Goal: Information Seeking & Learning: Learn about a topic

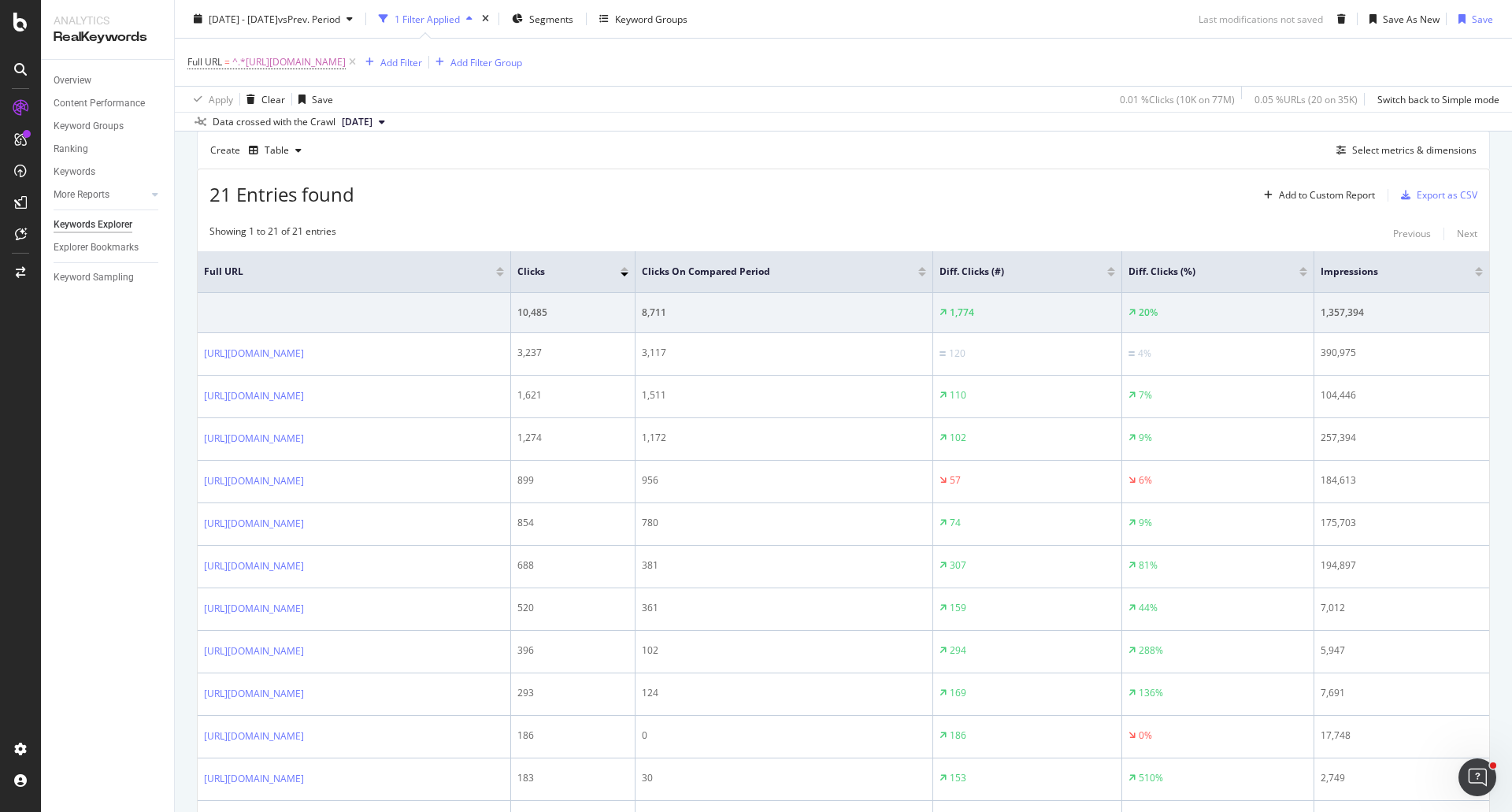
scroll to position [315, 0]
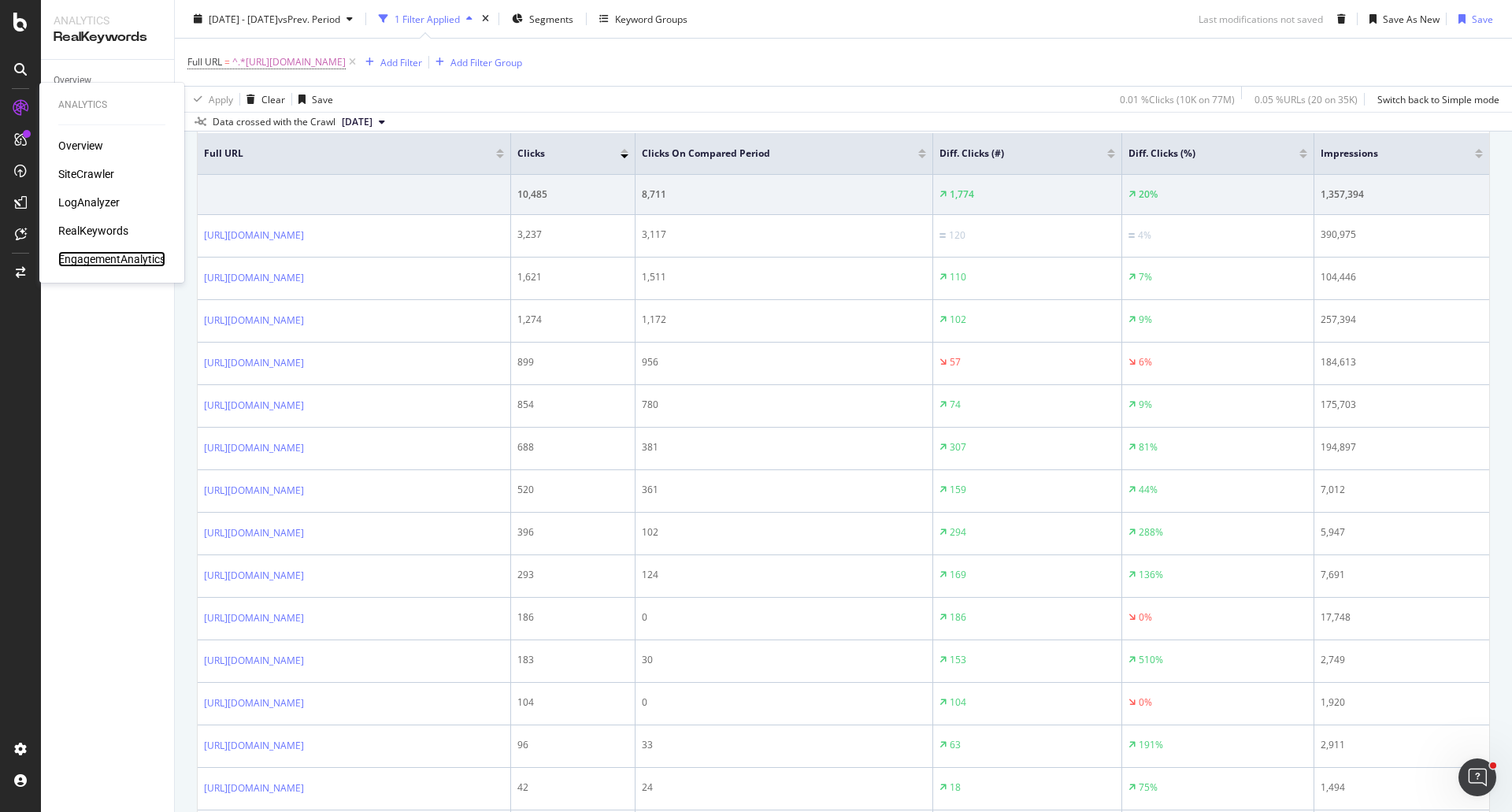
click at [122, 263] on div "EngagementAnalytics" at bounding box center [112, 259] width 107 height 16
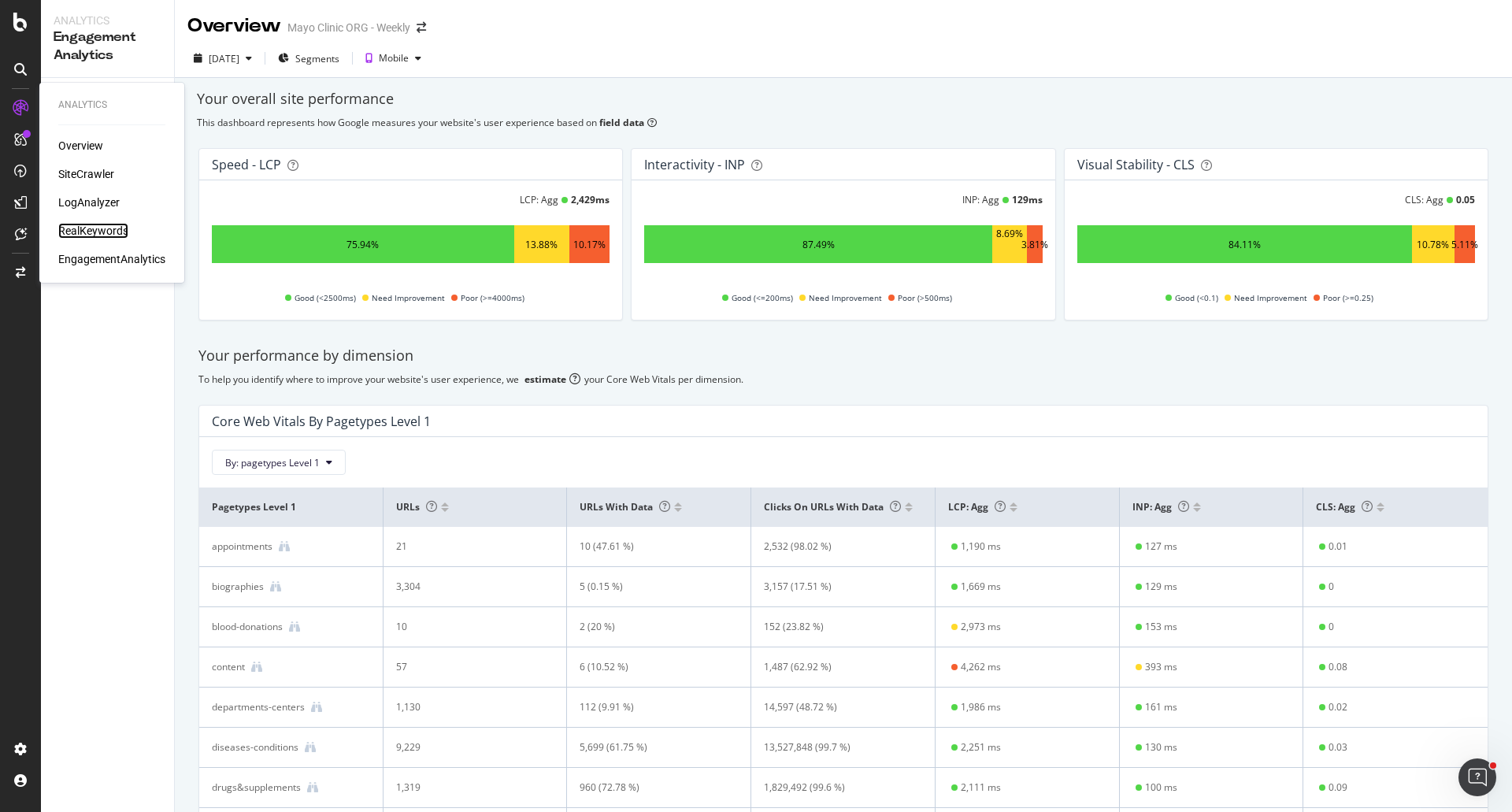
click at [86, 229] on div "RealKeywords" at bounding box center [94, 231] width 70 height 16
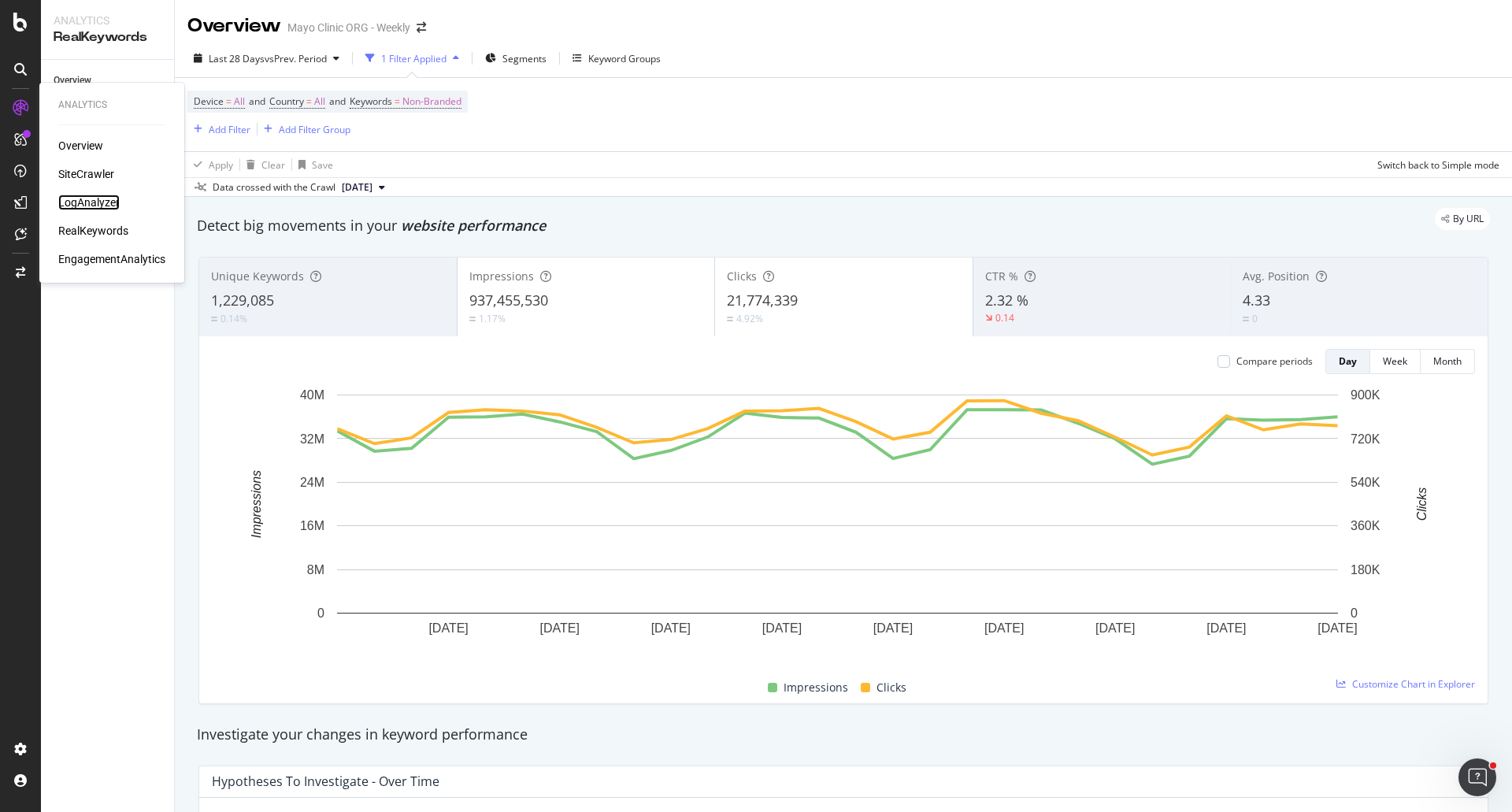
click at [87, 201] on div "LogAnalyzer" at bounding box center [89, 202] width 61 height 16
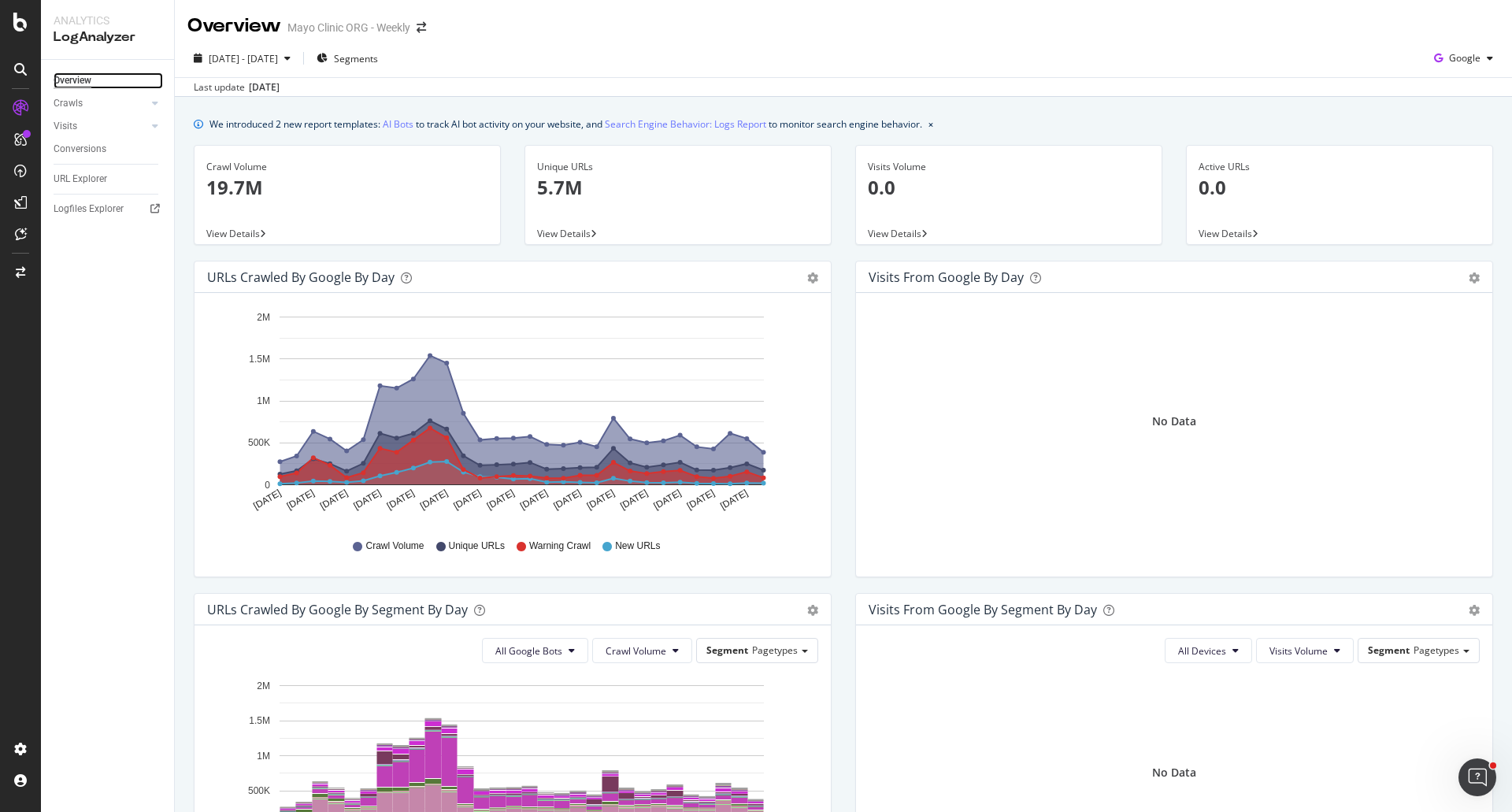
click at [83, 79] on div "Overview" at bounding box center [72, 80] width 38 height 17
click at [542, 656] on span "All Google Bots" at bounding box center [528, 650] width 67 height 13
click at [1449, 57] on span "Google" at bounding box center [1465, 58] width 31 height 13
click at [1440, 143] on span "OpenAI" at bounding box center [1464, 148] width 59 height 14
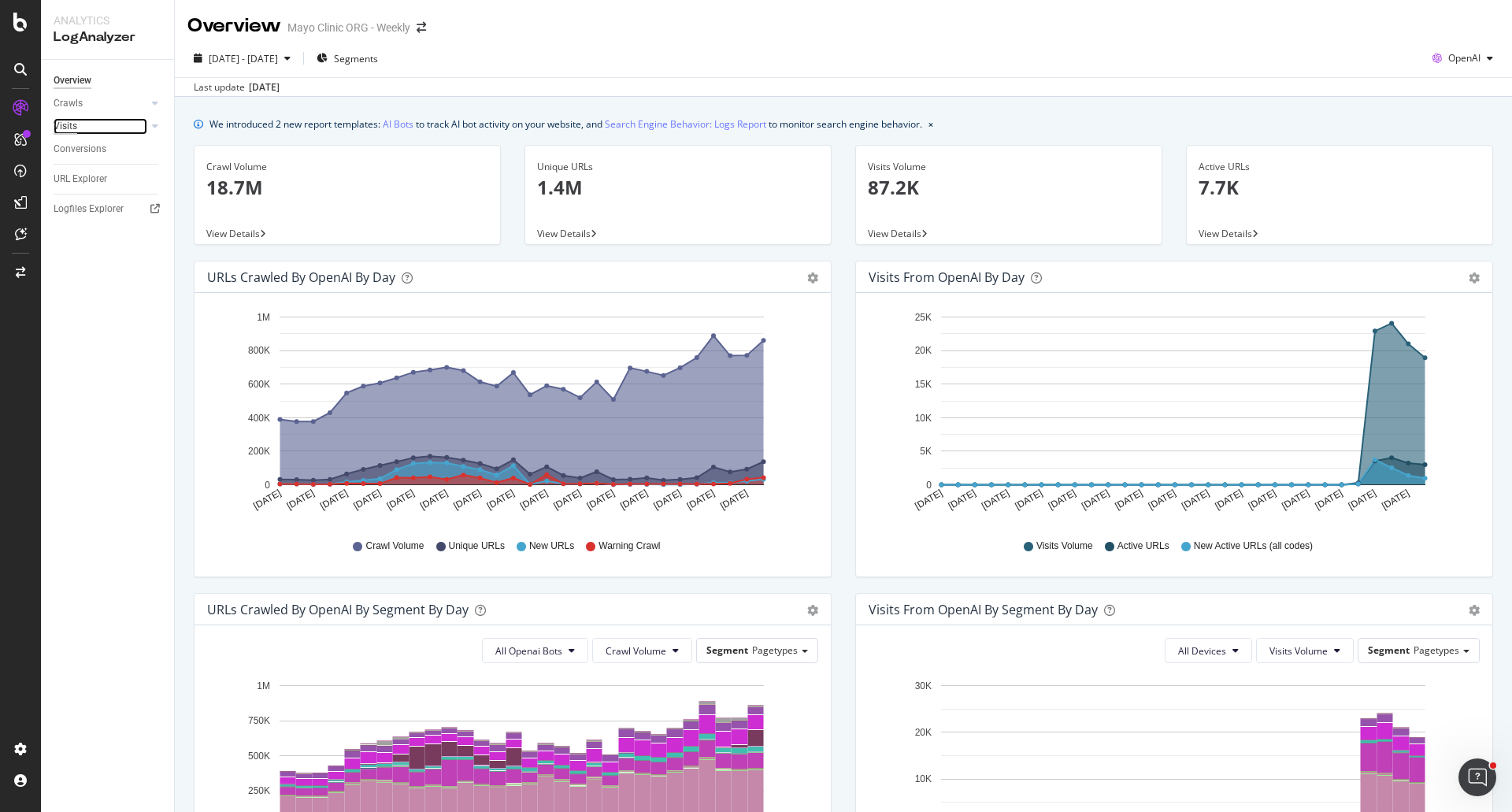
click at [66, 126] on div "Visits" at bounding box center [65, 126] width 24 height 17
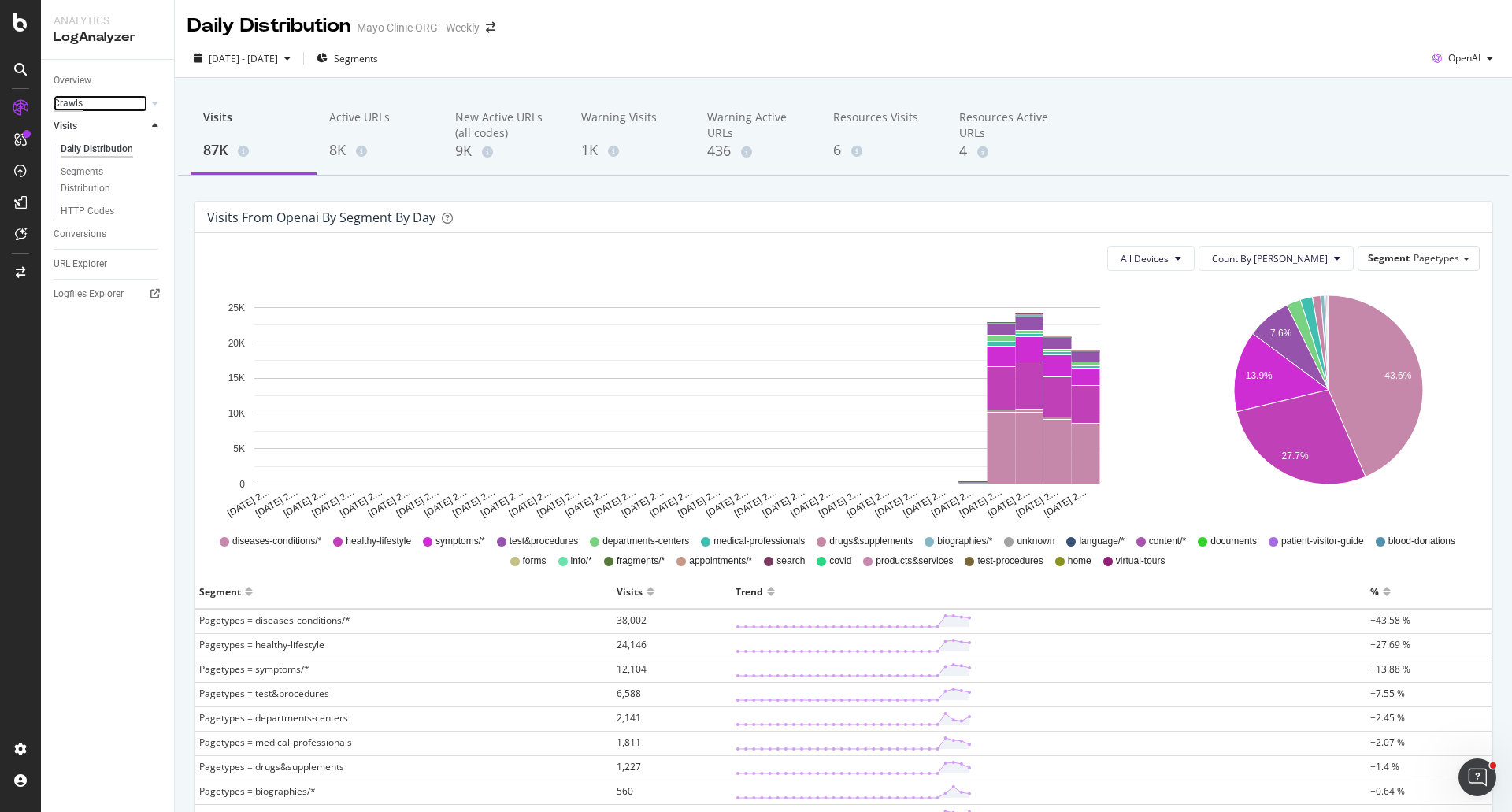
click at [78, 101] on div "Crawls" at bounding box center [67, 103] width 29 height 17
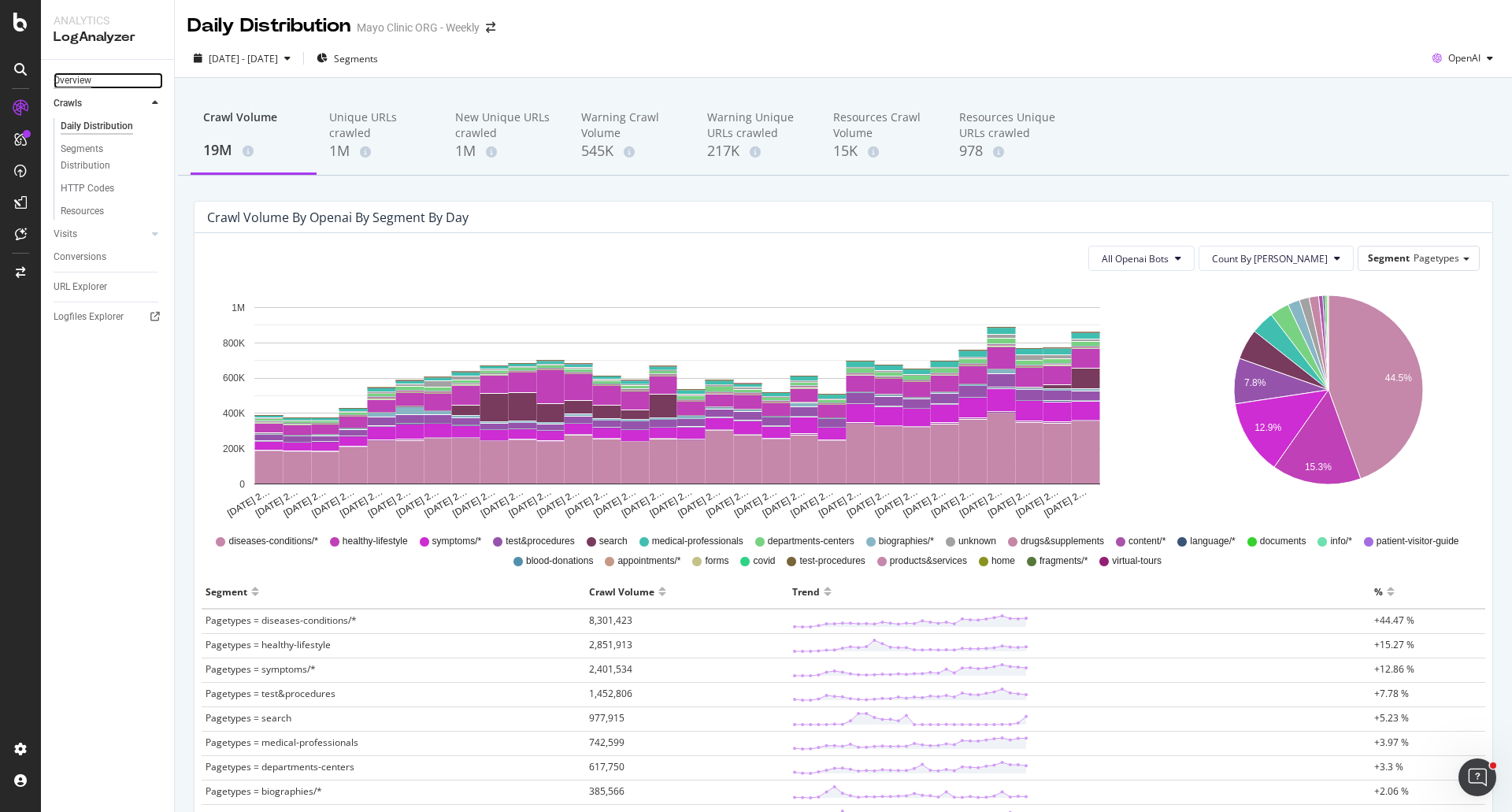
click at [72, 78] on div "Overview" at bounding box center [72, 80] width 38 height 17
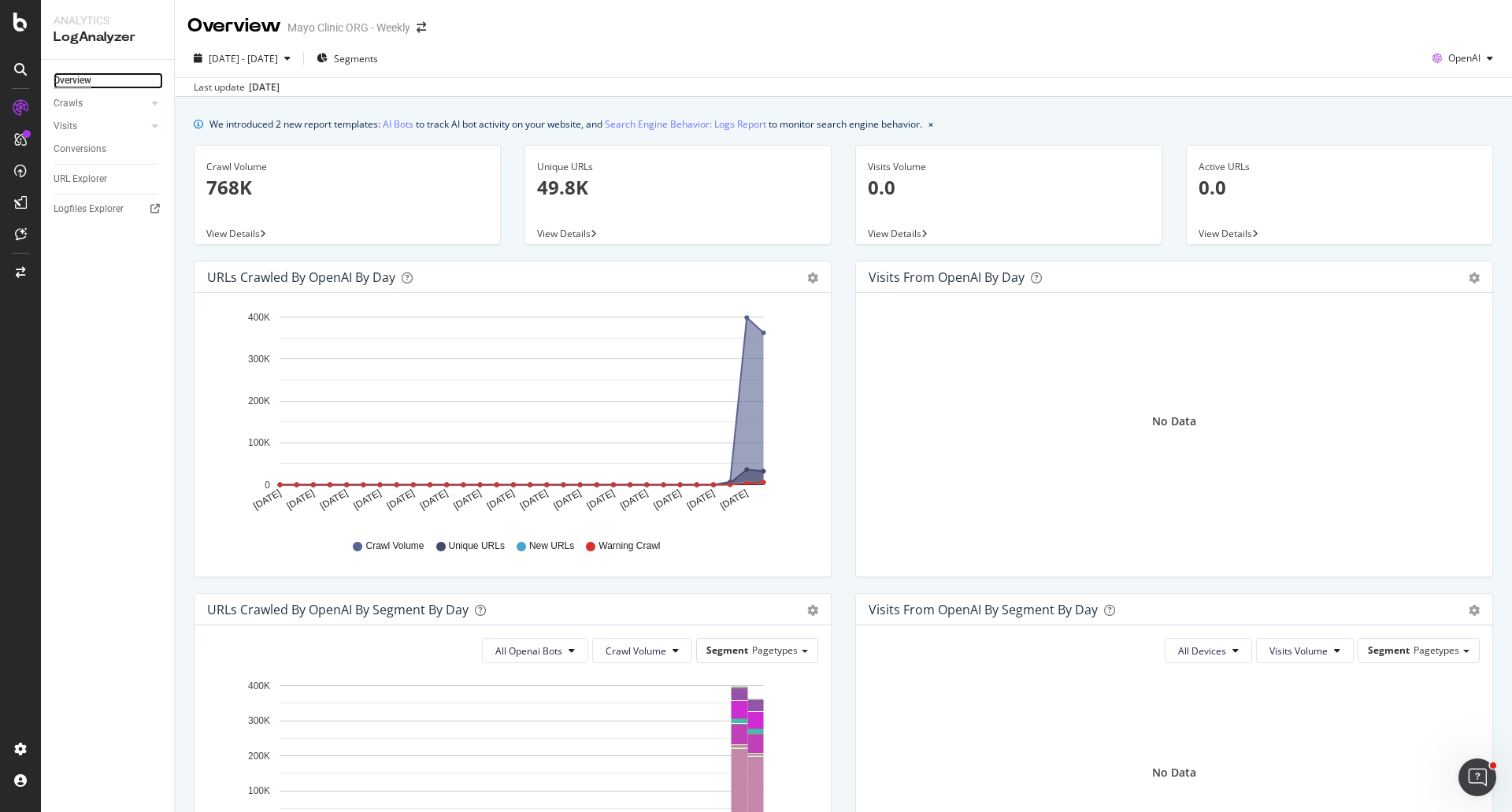
click at [83, 80] on div "Overview" at bounding box center [72, 80] width 38 height 17
click at [82, 205] on div "LogAnalyzer" at bounding box center [89, 202] width 61 height 16
